Goal: Find specific page/section: Find specific page/section

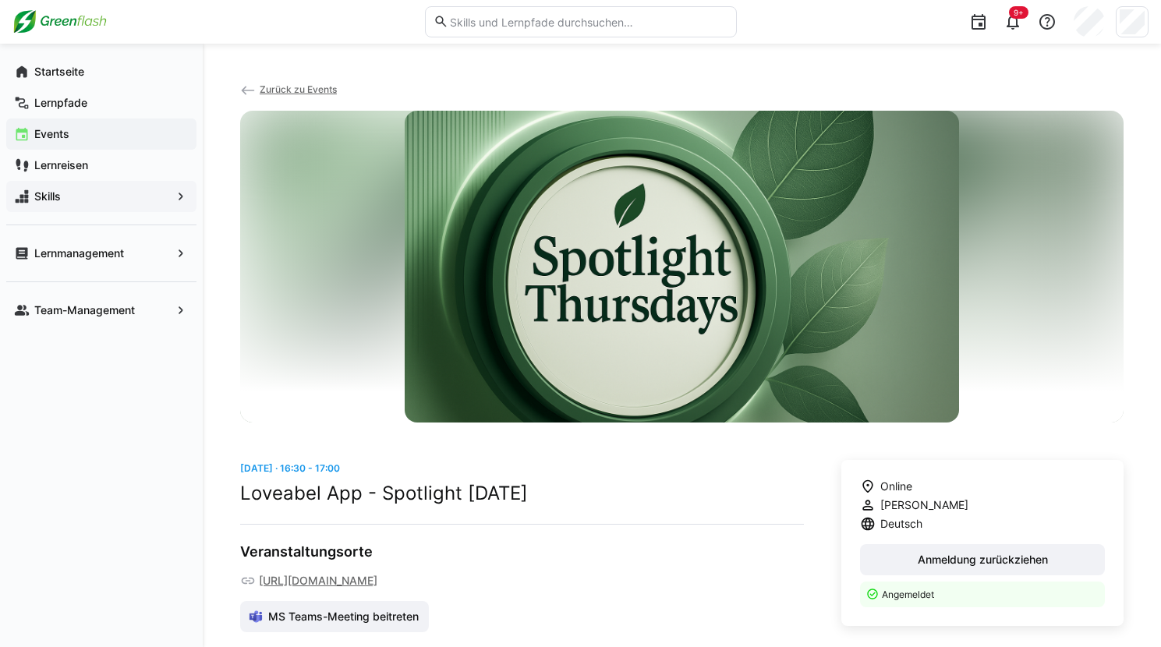
click at [75, 195] on span "Skills" at bounding box center [101, 197] width 139 height 16
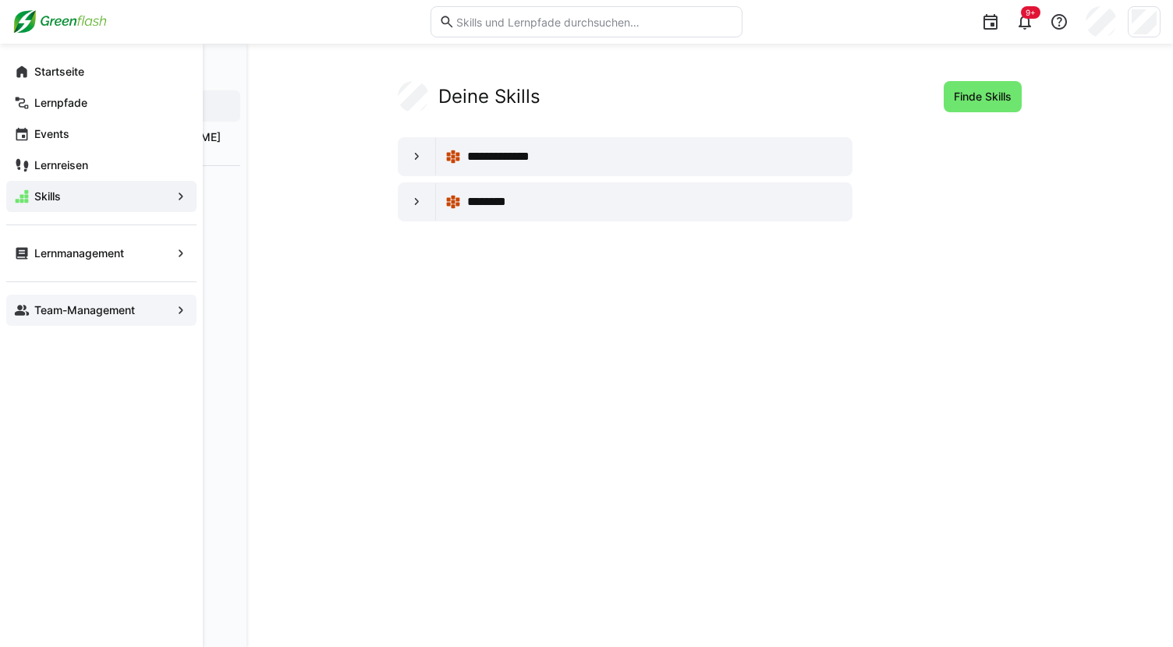
click at [0, 0] on app-navigation-label "Team-Management" at bounding box center [0, 0] width 0 height 0
